Goal: Complete application form: Complete application form

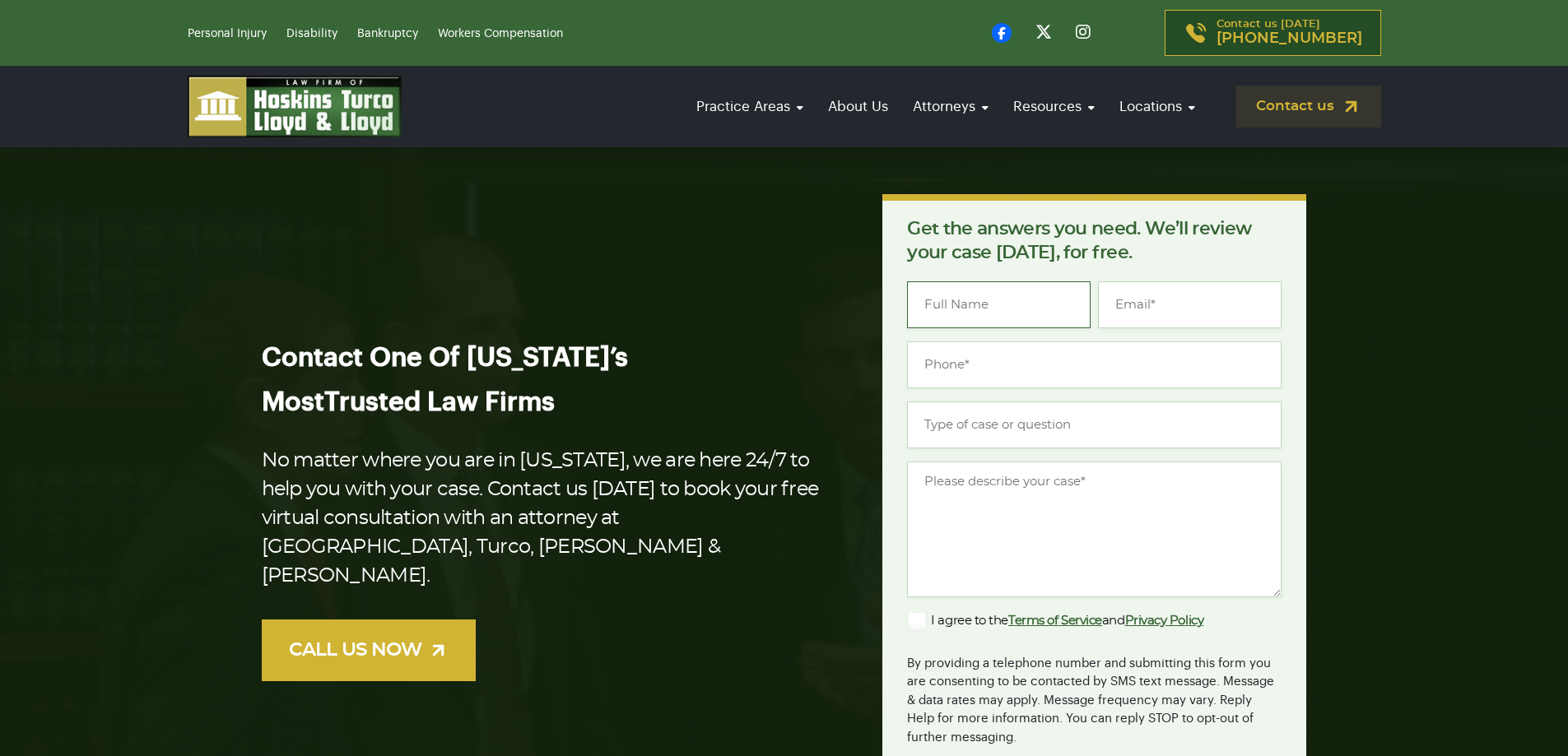
click at [936, 310] on input "Name *" at bounding box center [999, 304] width 184 height 47
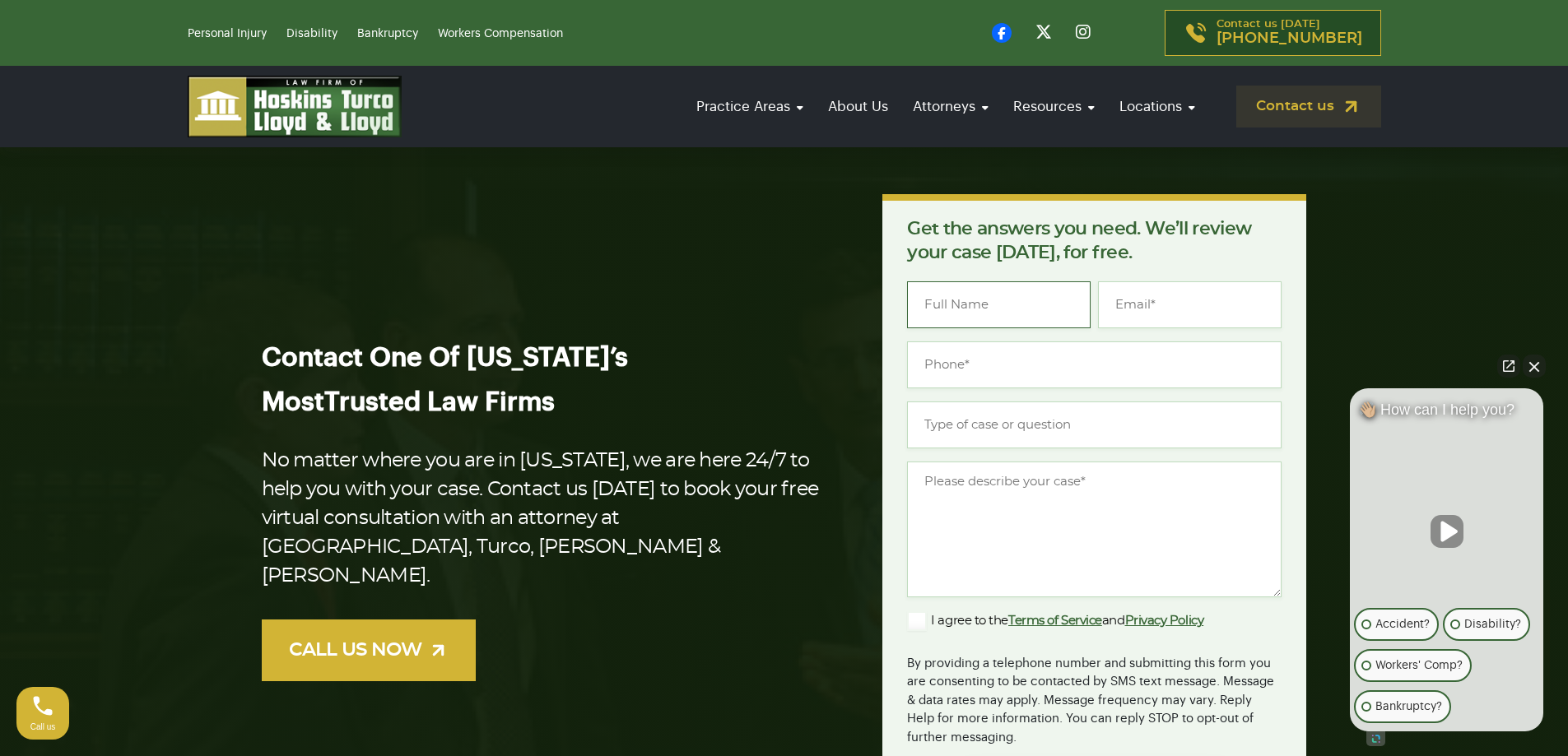
type input "[PERSON_NAME]"
type input "[EMAIL_ADDRESS][DOMAIN_NAME]"
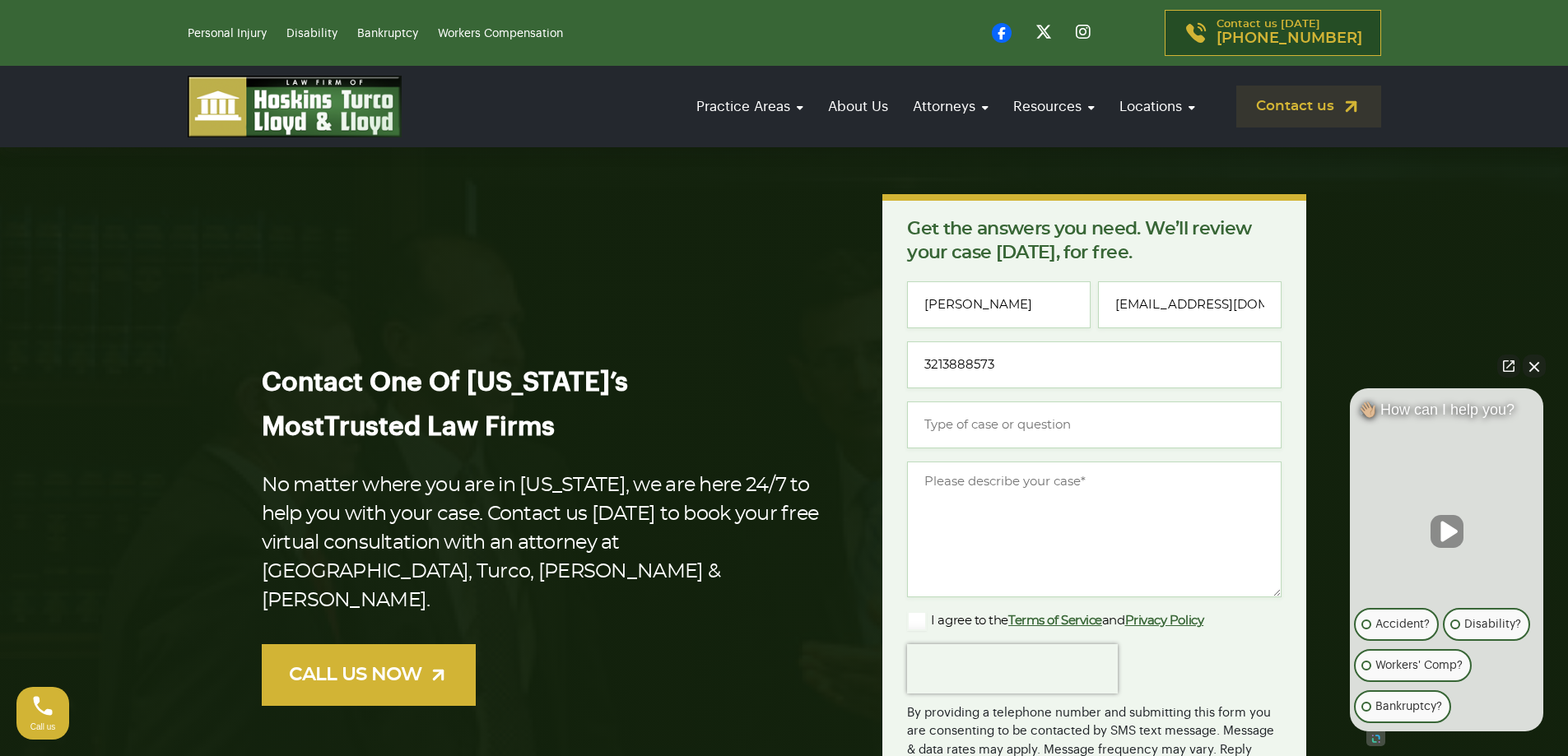
type input "[PHONE_NUMBER]"
click at [1043, 421] on input "Type of case or question *" at bounding box center [1095, 424] width 374 height 47
click at [956, 488] on textarea "Message *" at bounding box center [1095, 529] width 374 height 136
paste textarea "I’m in desperate need of an Attorney to help me with a possible Medical Malprac…"
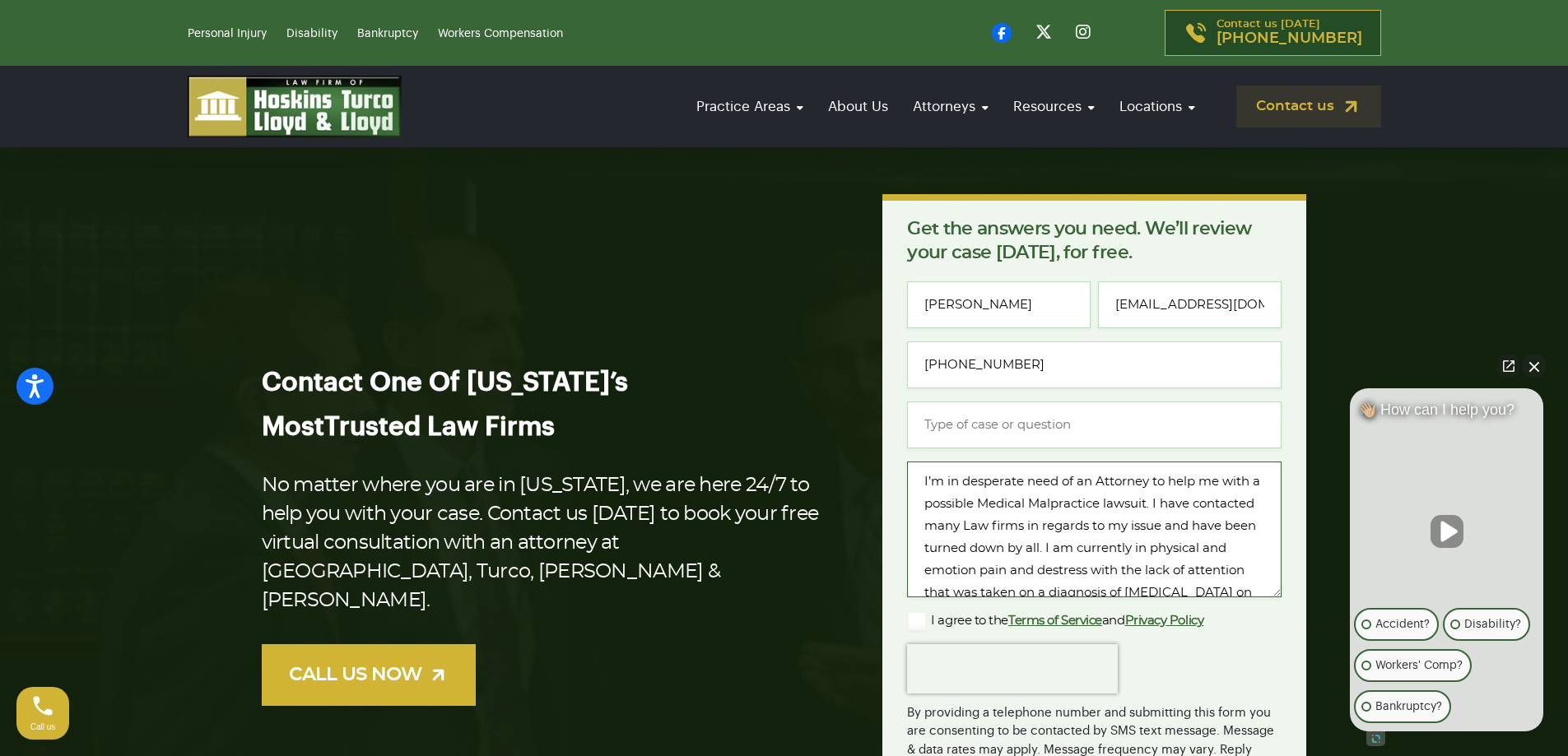
scroll to position [247, 0]
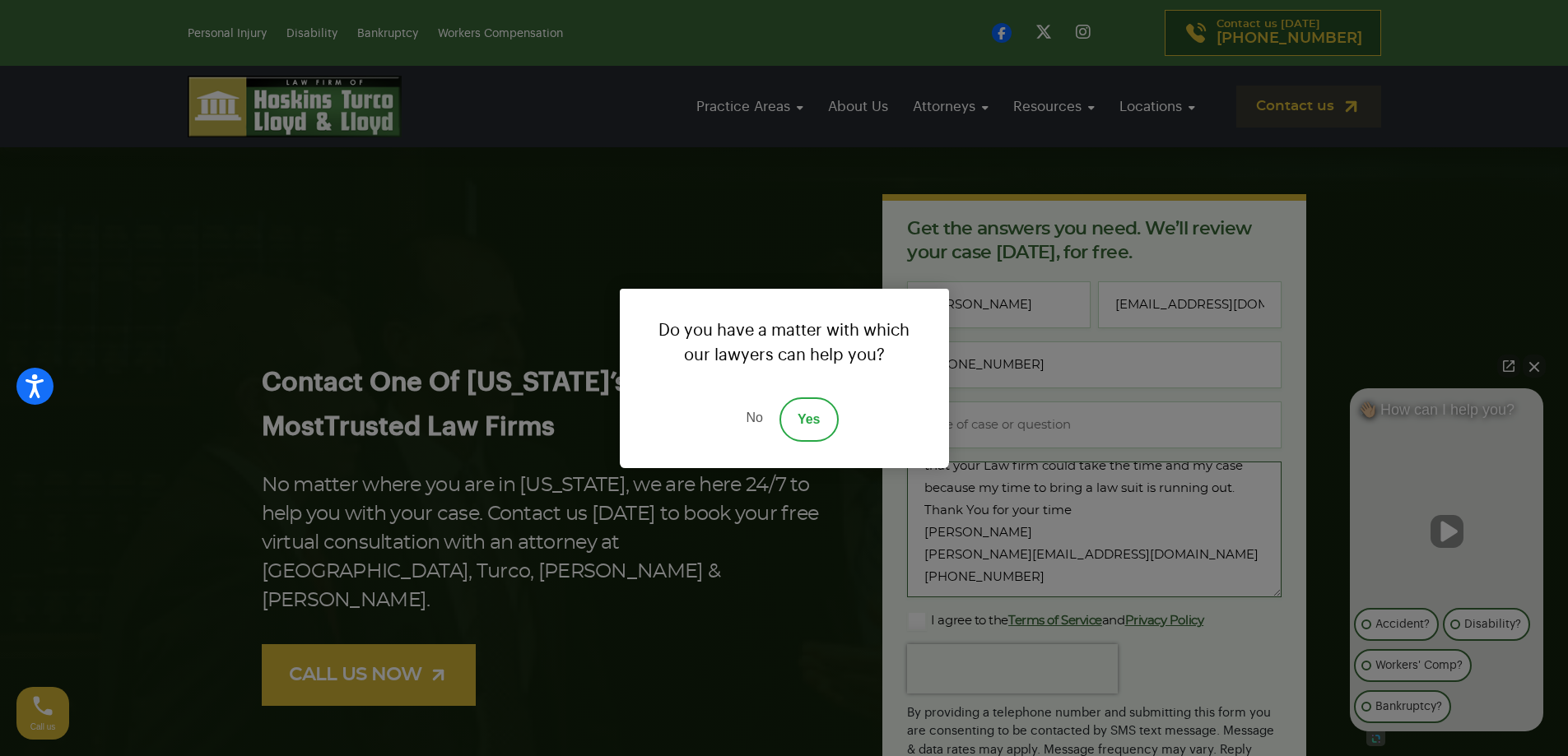
type textarea "I’m in desperate need of an Attorney to help me with a possible Medical Malprac…"
click at [783, 658] on div "Do you have a matter with which our lawyers can help you? No Yes" at bounding box center [784, 378] width 1568 height 756
click at [805, 423] on link "Yes" at bounding box center [808, 420] width 59 height 45
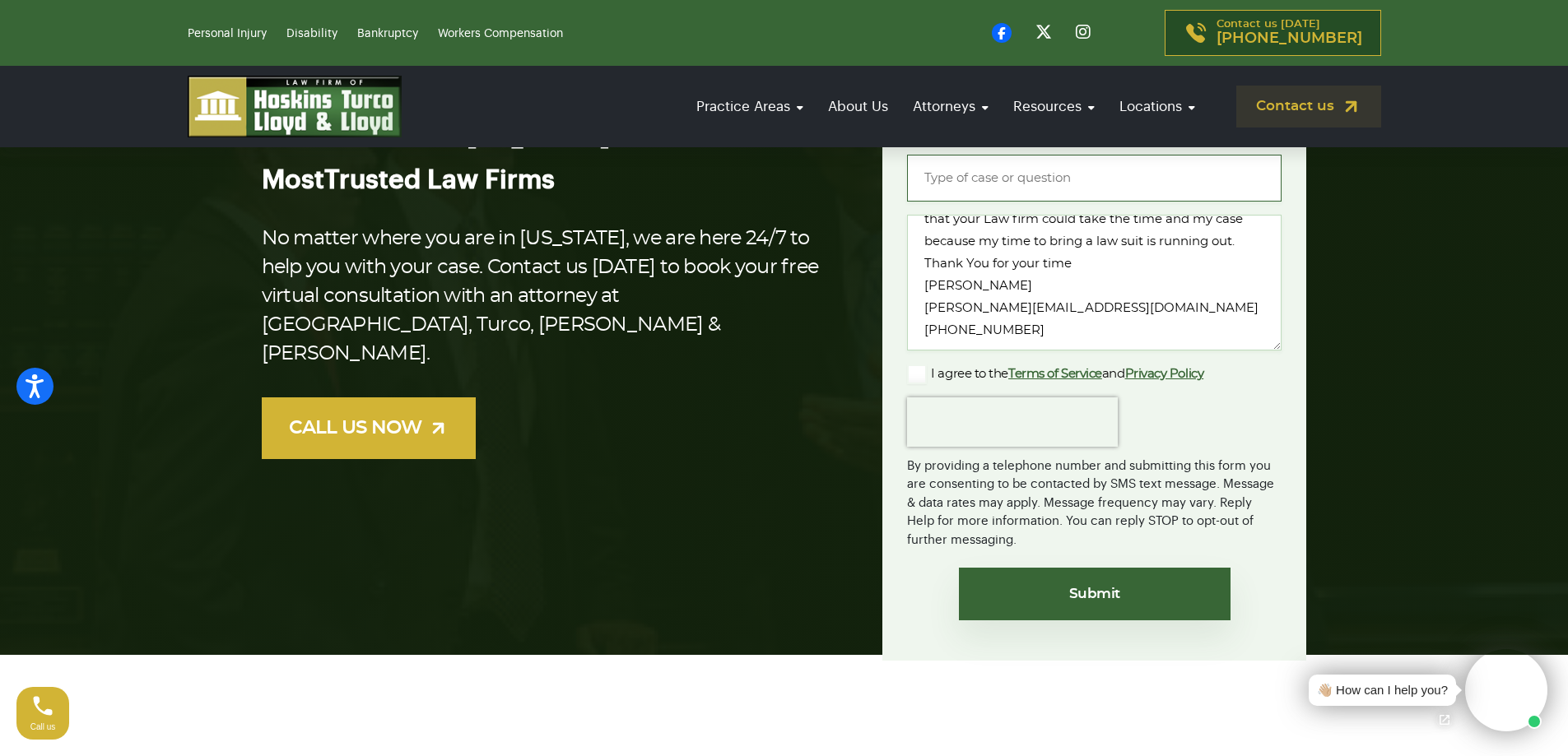
click at [1057, 176] on input "Type of case or question *" at bounding box center [1095, 177] width 374 height 47
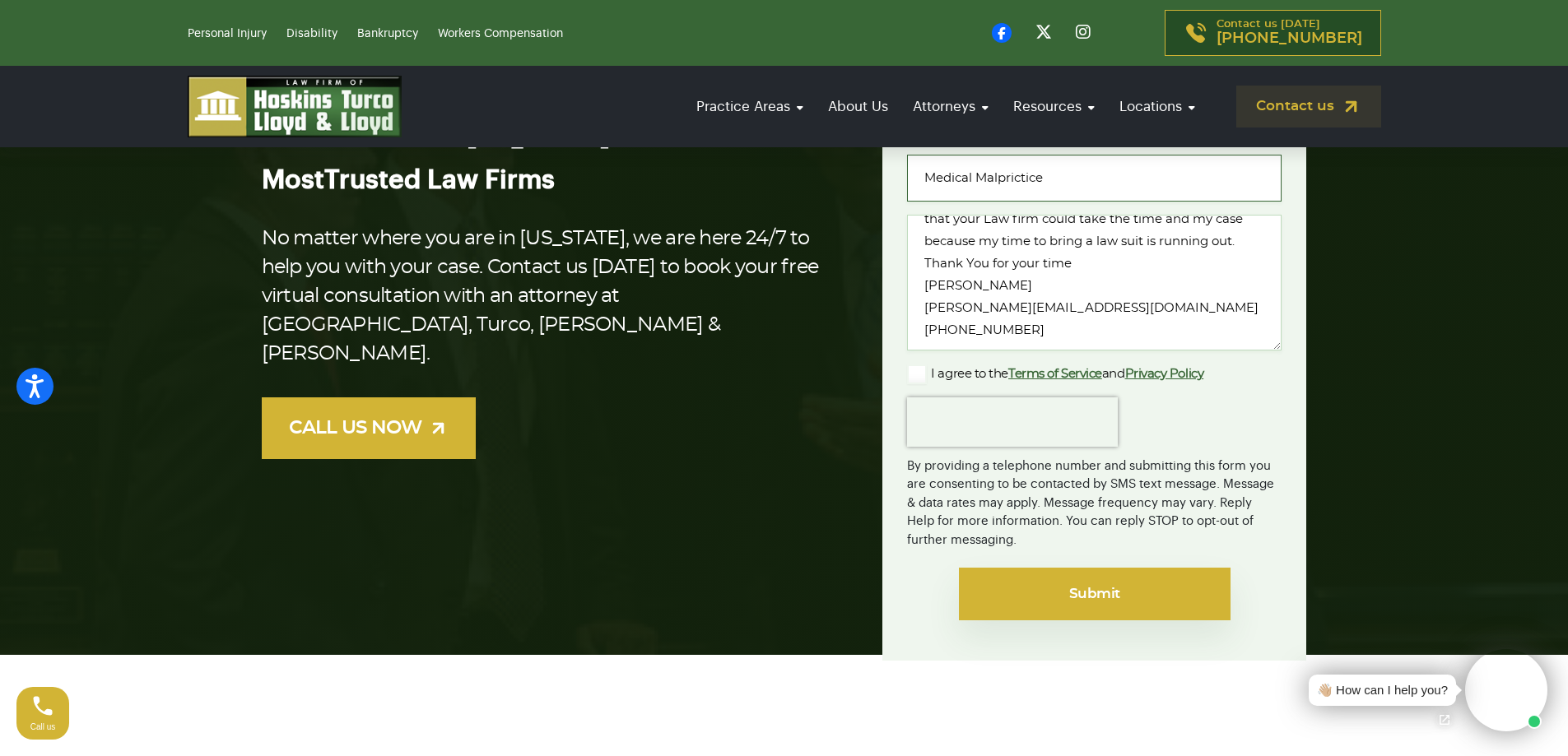
type input "Medical Malprictice"
click at [1101, 591] on input "Submit" at bounding box center [1095, 594] width 271 height 53
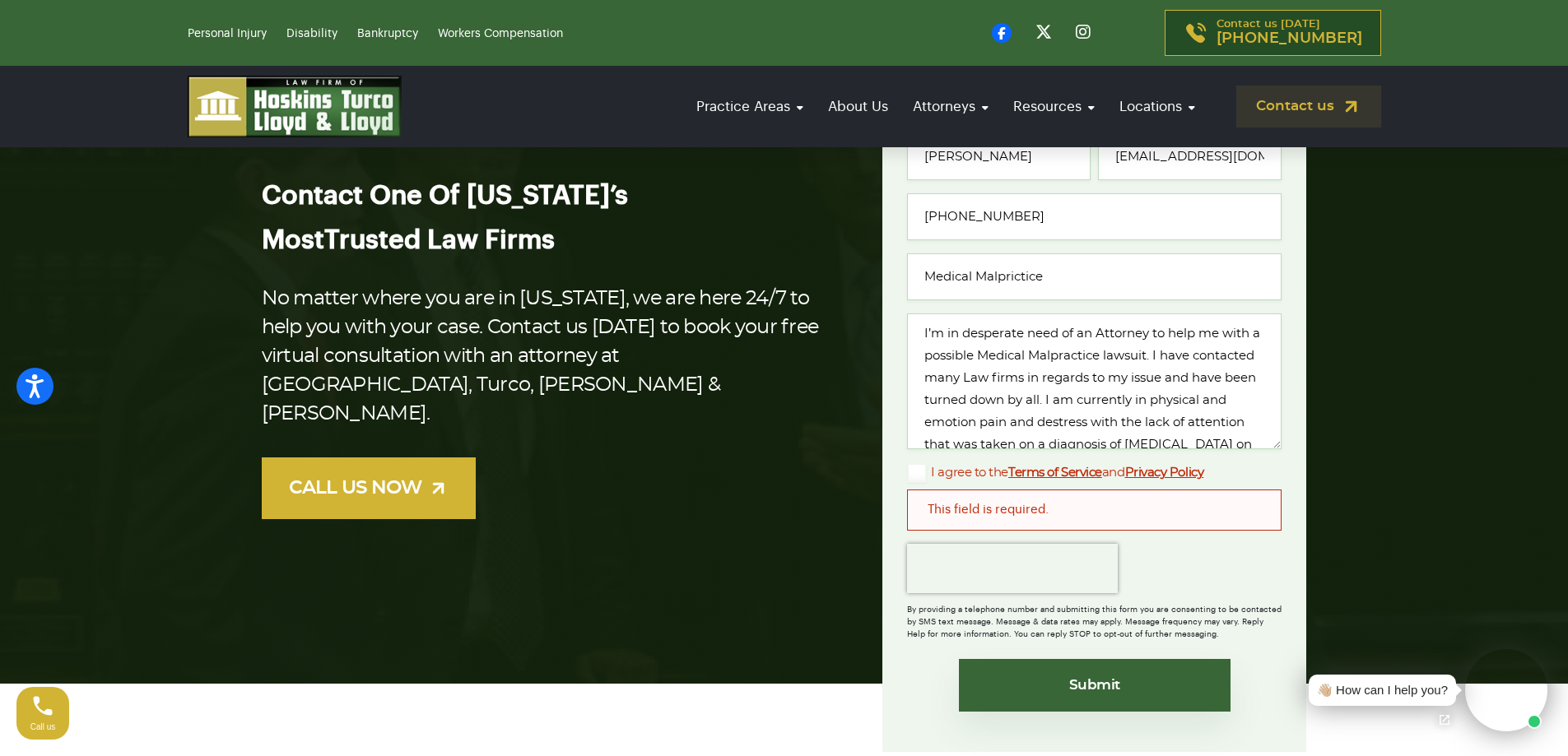
scroll to position [247, 0]
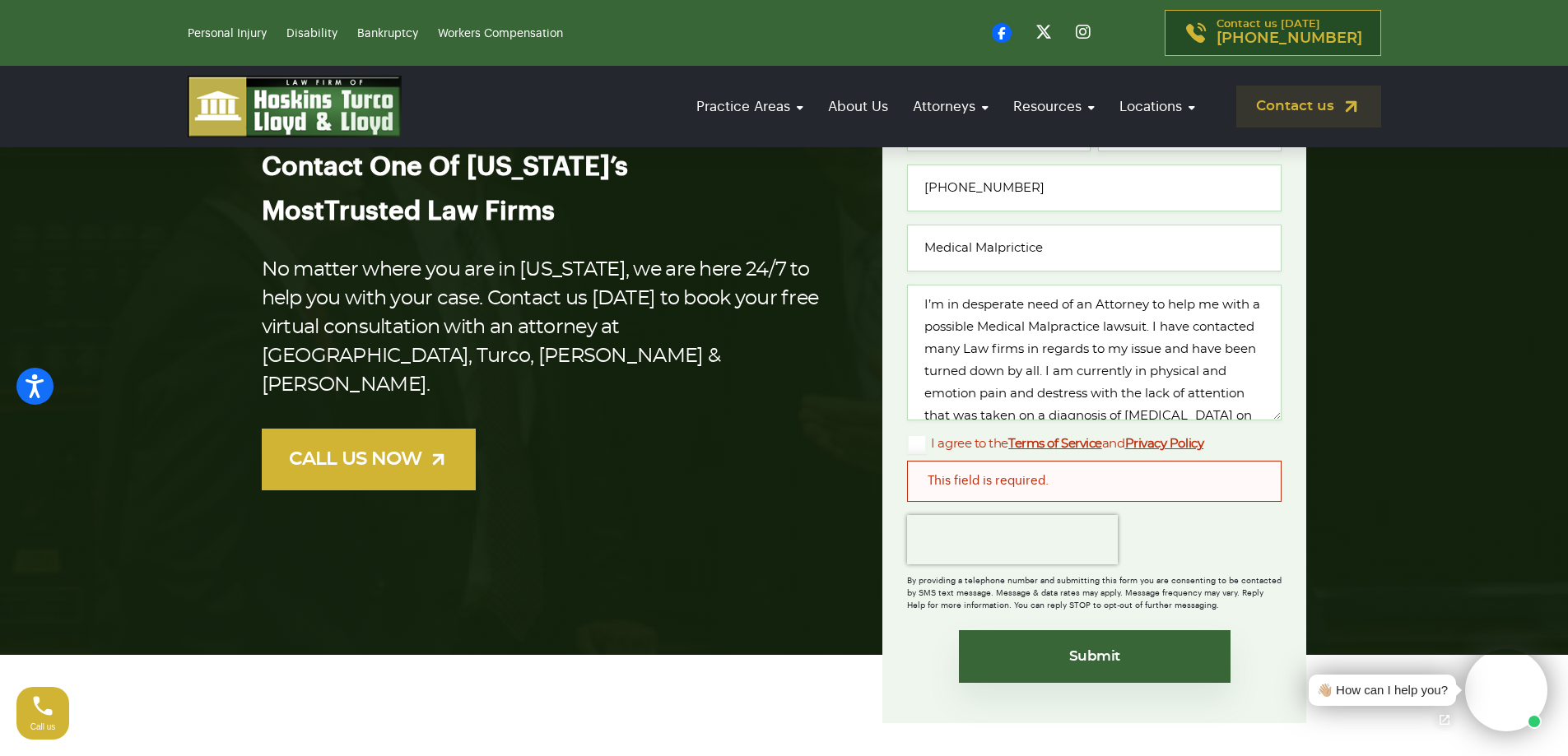
click at [1082, 476] on div "This field is required." at bounding box center [1095, 481] width 374 height 41
click at [968, 480] on div "This field is required." at bounding box center [1095, 481] width 374 height 41
click at [1087, 443] on link "Terms of Service" at bounding box center [1055, 444] width 94 height 12
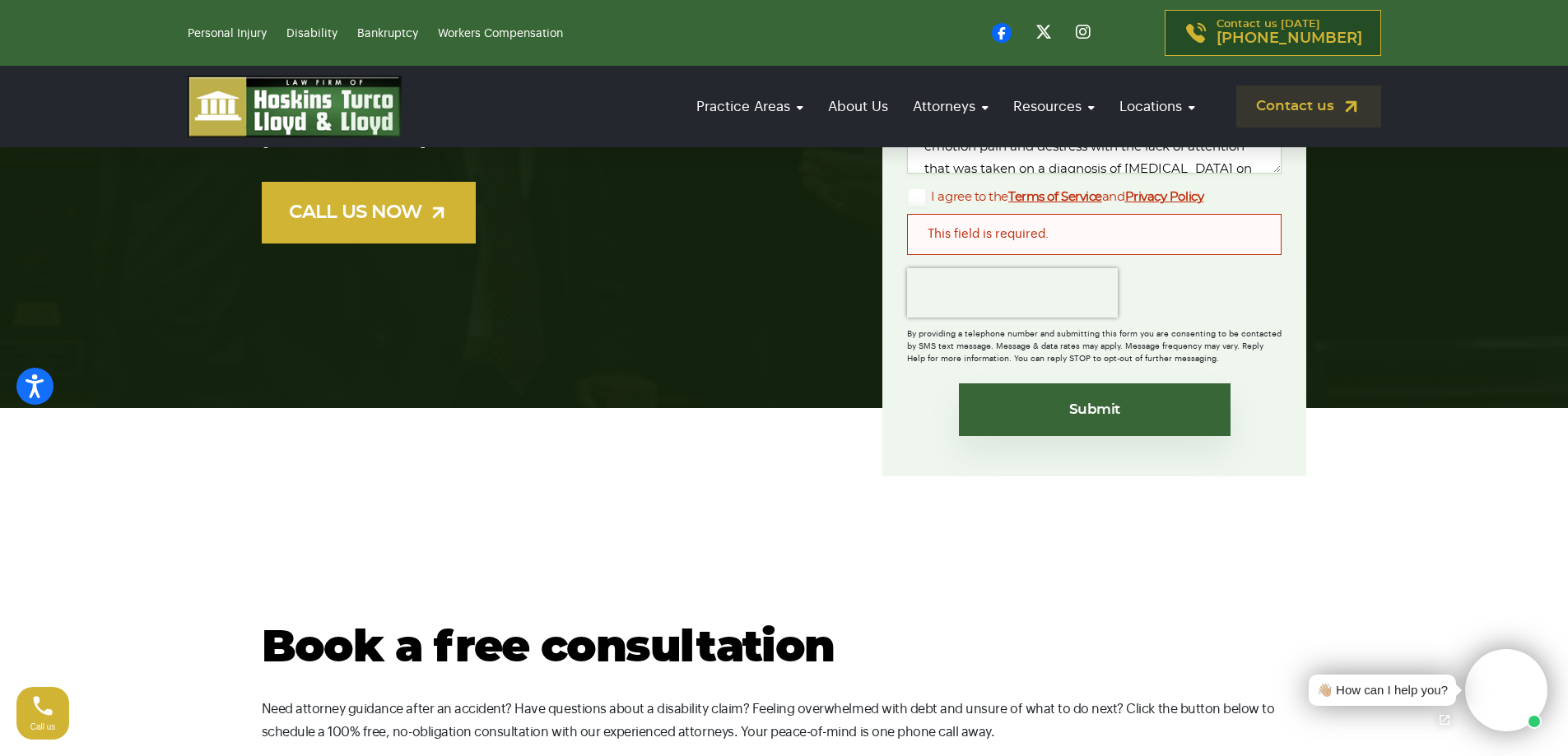
scroll to position [412, 0]
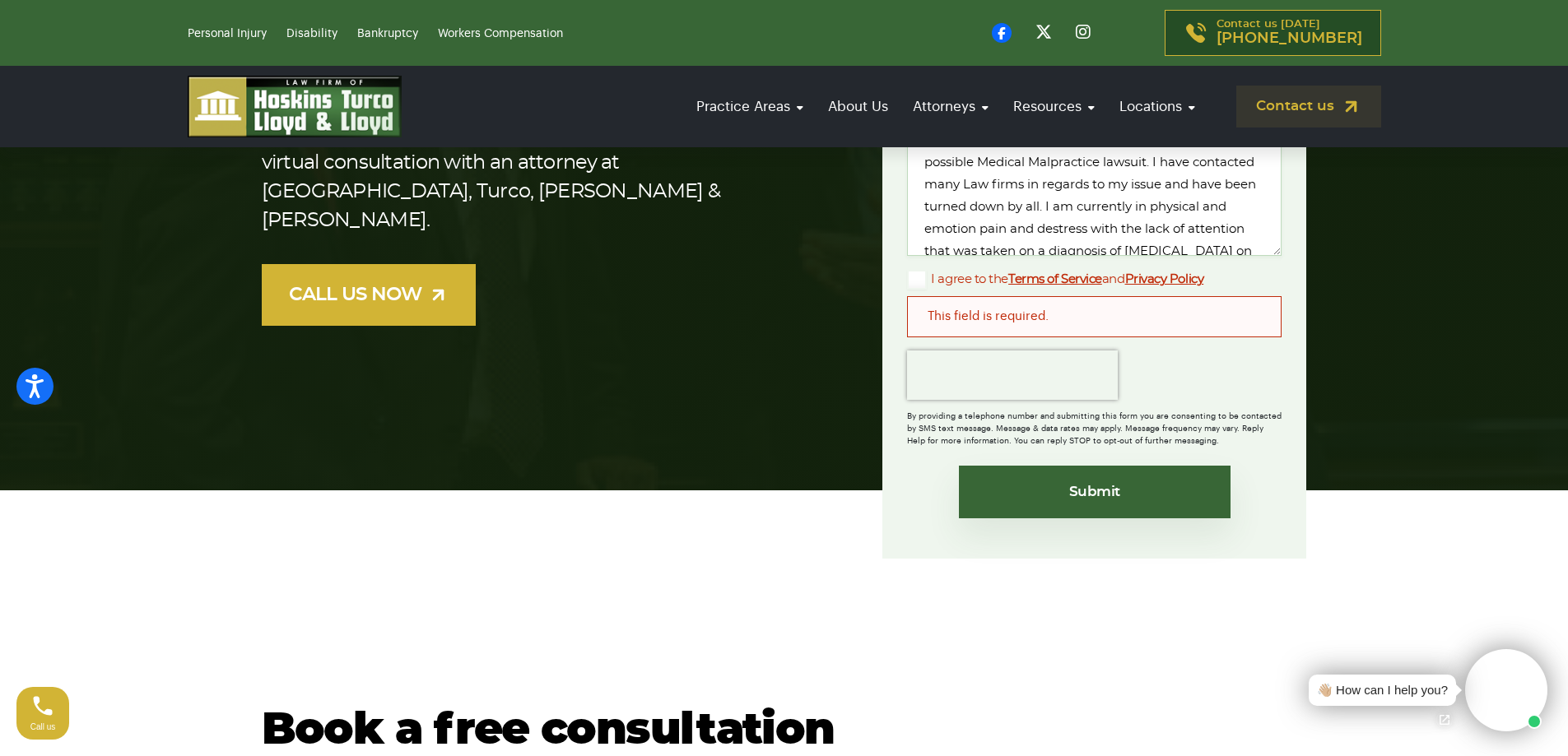
click at [915, 277] on label "I agree to the Terms of Service and Privacy Policy" at bounding box center [1055, 279] width 296 height 19
click at [0, 0] on input "I agree to the Terms of Service and Privacy Policy" at bounding box center [0, 0] width 0 height 0
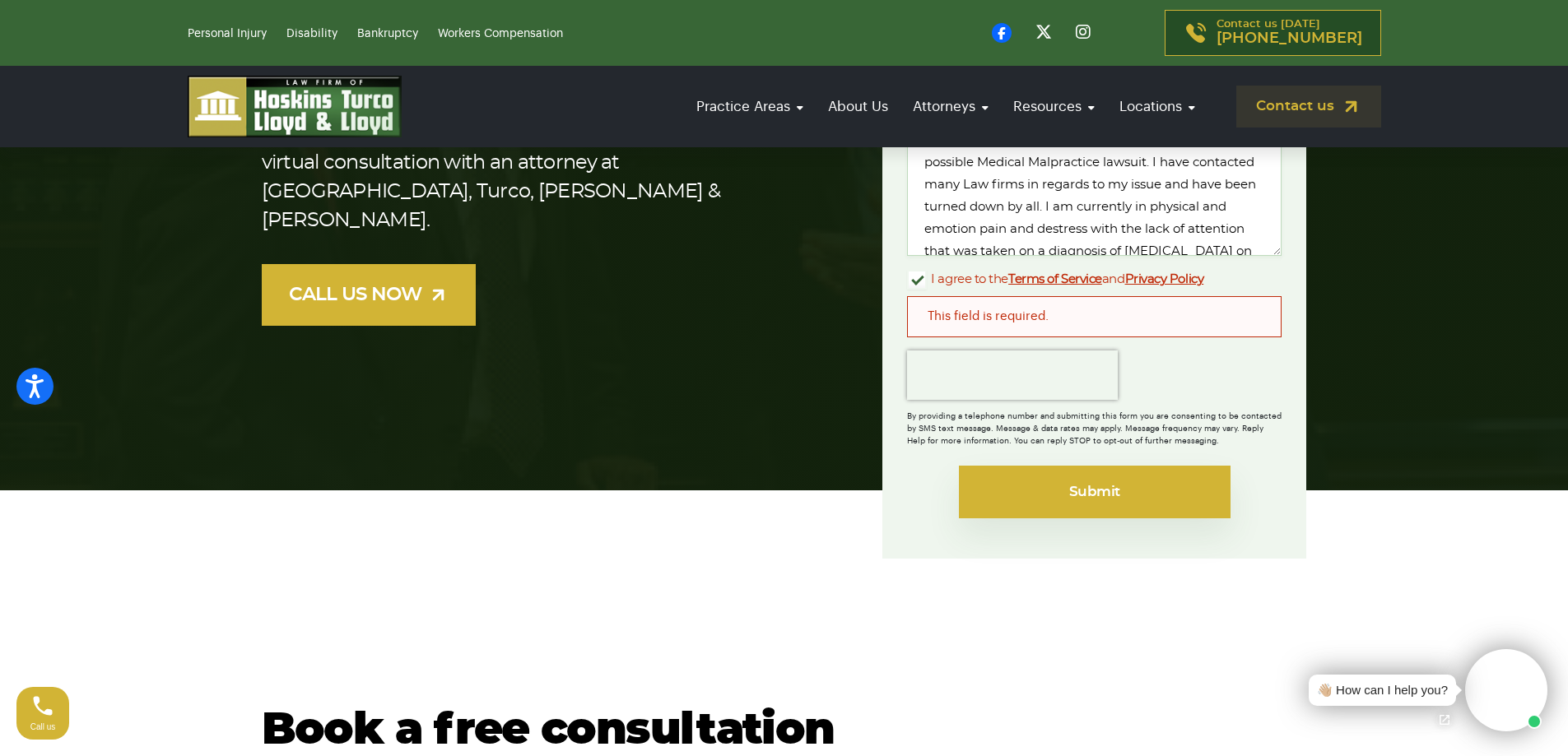
click at [1083, 514] on input "Submit" at bounding box center [1095, 492] width 271 height 53
